Goal: Transaction & Acquisition: Purchase product/service

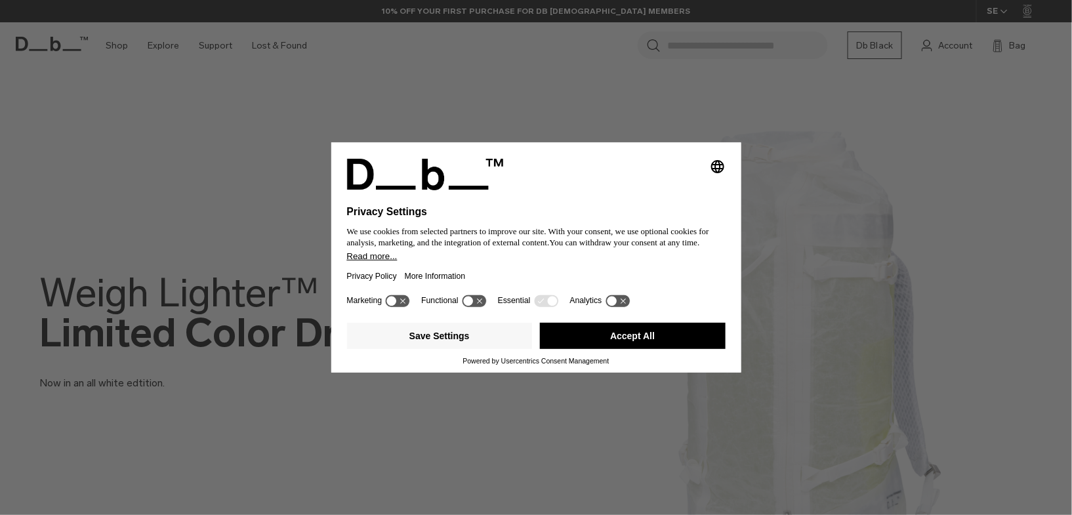
click at [638, 341] on button "Accept All" at bounding box center [633, 336] width 186 height 26
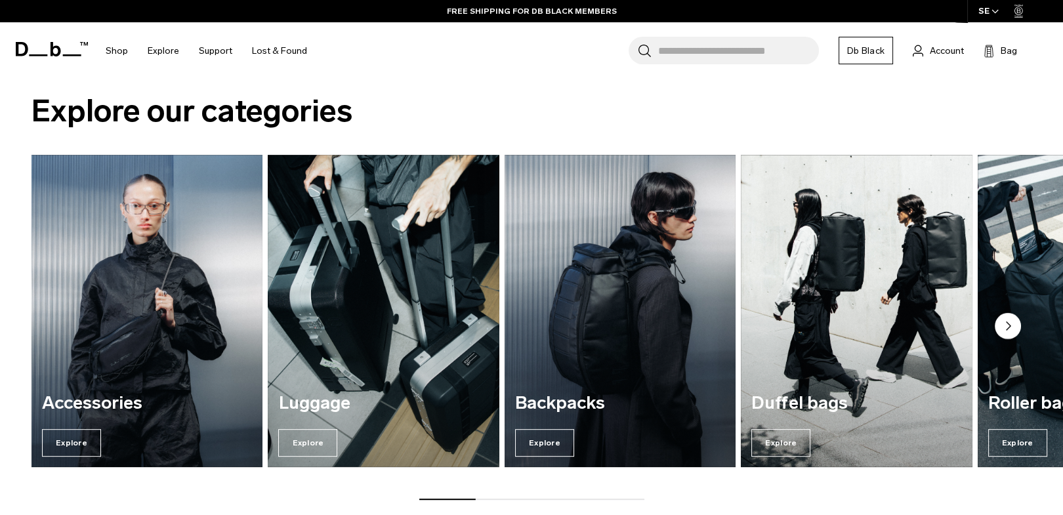
scroll to position [1050, 0]
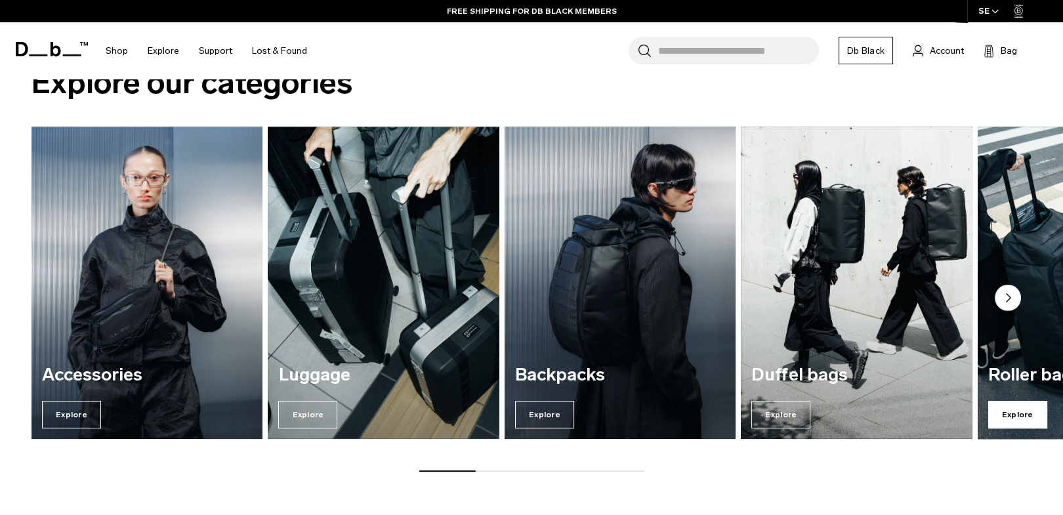
click at [1025, 421] on span "Explore" at bounding box center [1017, 415] width 59 height 28
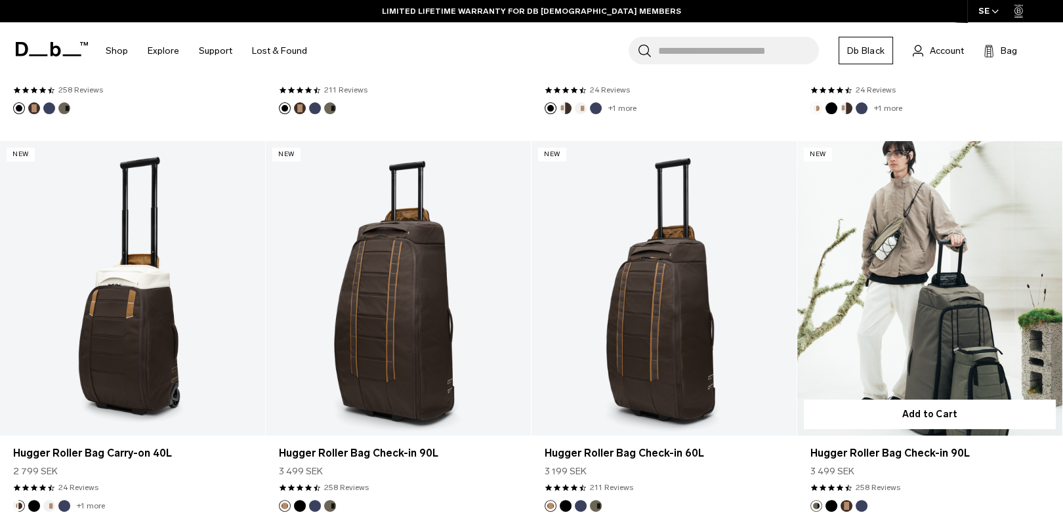
scroll to position [787, 0]
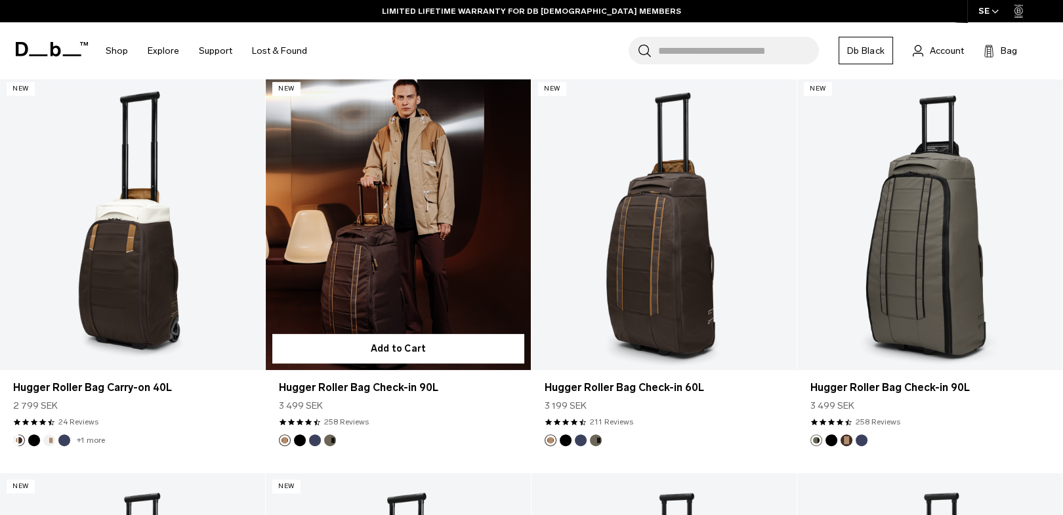
click at [395, 271] on link "Hugger Roller Bag Check-in 90L" at bounding box center [398, 222] width 265 height 295
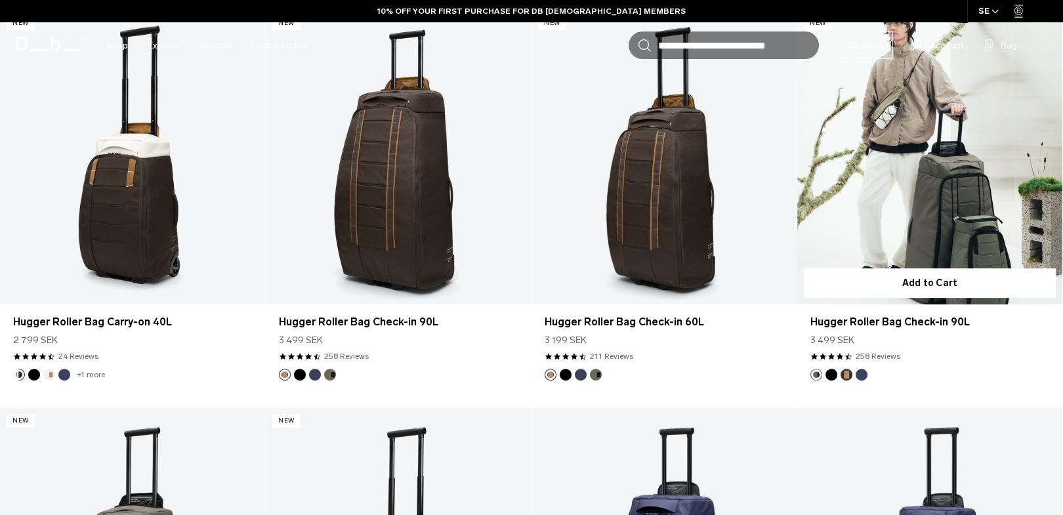
click at [960, 209] on link "Hugger Roller Bag Check-in 90L" at bounding box center [929, 157] width 265 height 295
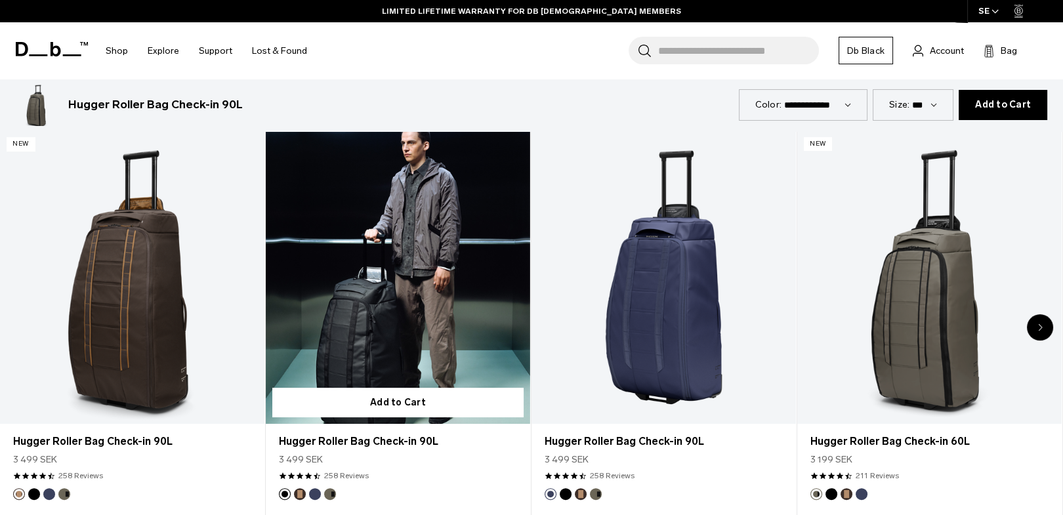
scroll to position [722, 0]
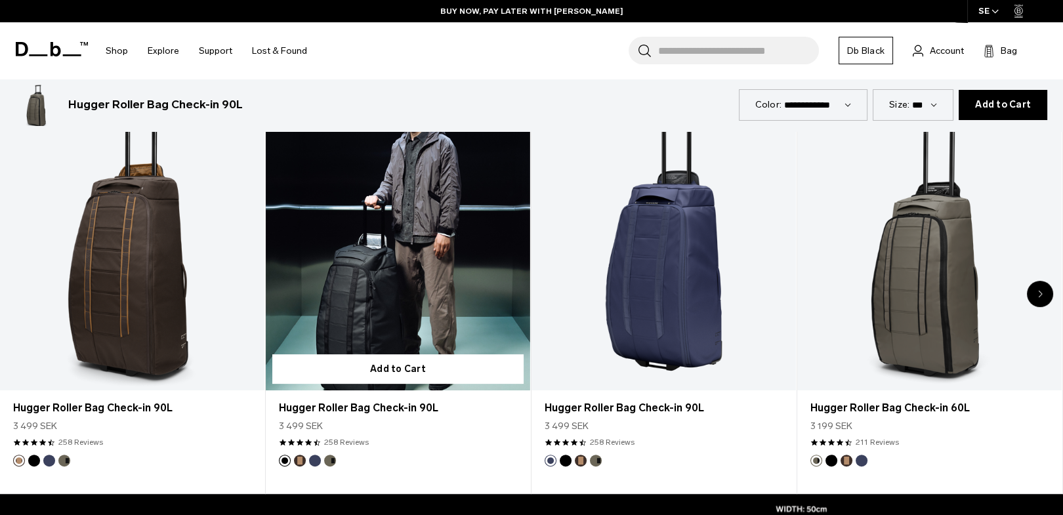
click at [405, 320] on link "Hugger Roller Bag Check-in 90L" at bounding box center [398, 244] width 264 height 294
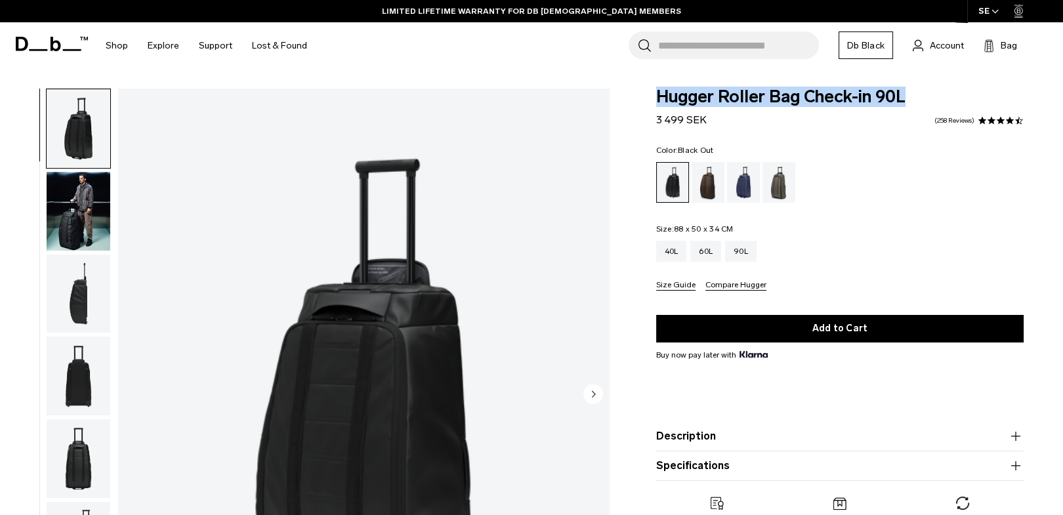
drag, startPoint x: 909, startPoint y: 96, endPoint x: 658, endPoint y: 91, distance: 251.4
click at [658, 91] on span "Hugger Roller Bag Check-in 90L" at bounding box center [839, 97] width 367 height 17
copy span "Hugger Roller Bag Check-in 90L"
